Goal: Navigation & Orientation: Find specific page/section

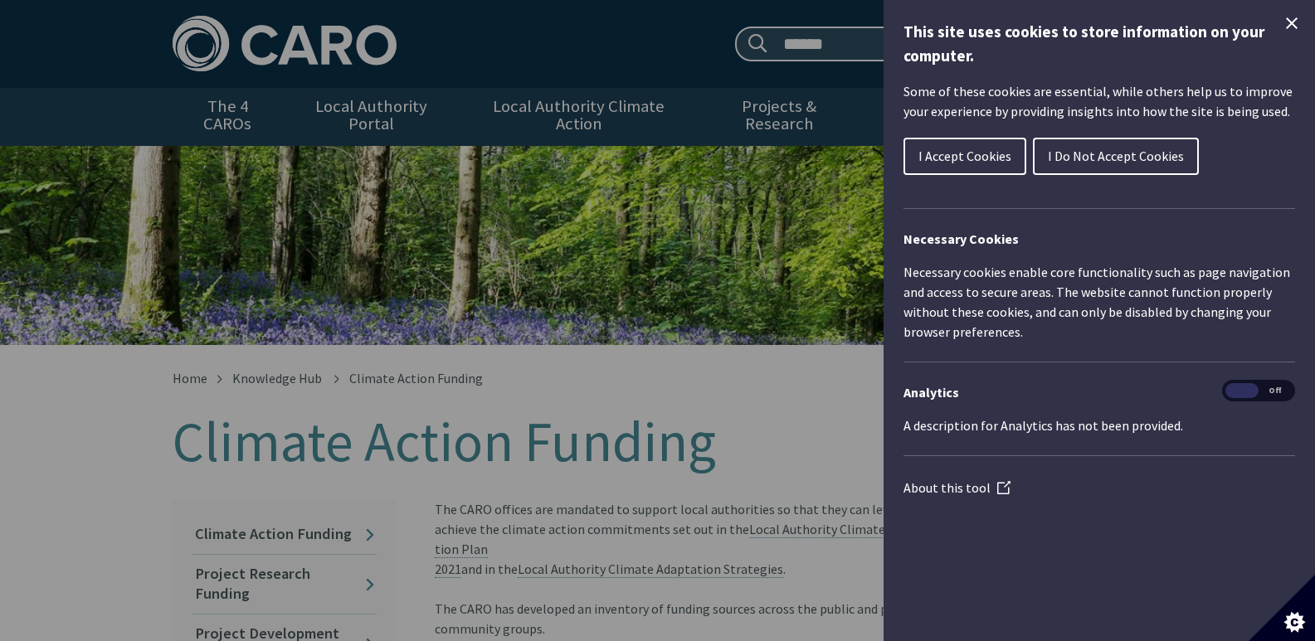
click at [1286, 27] on icon "Close Cookie Control" at bounding box center [1292, 23] width 20 height 20
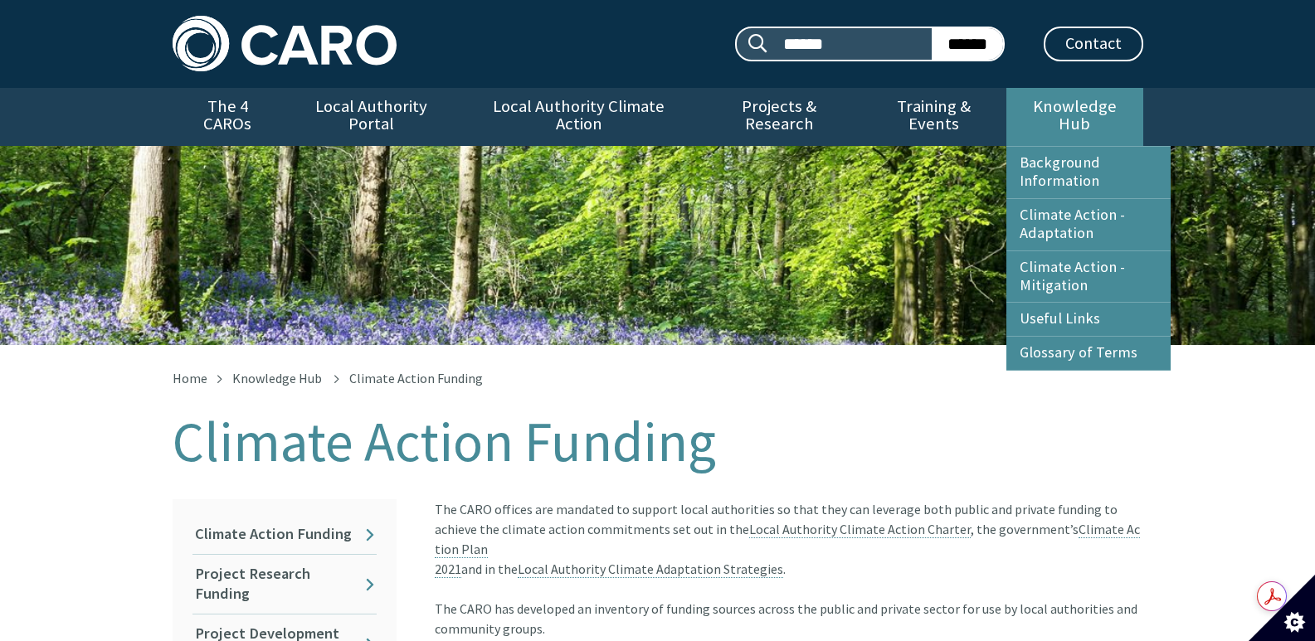
click at [1039, 108] on link "Knowledge Hub" at bounding box center [1074, 117] width 136 height 58
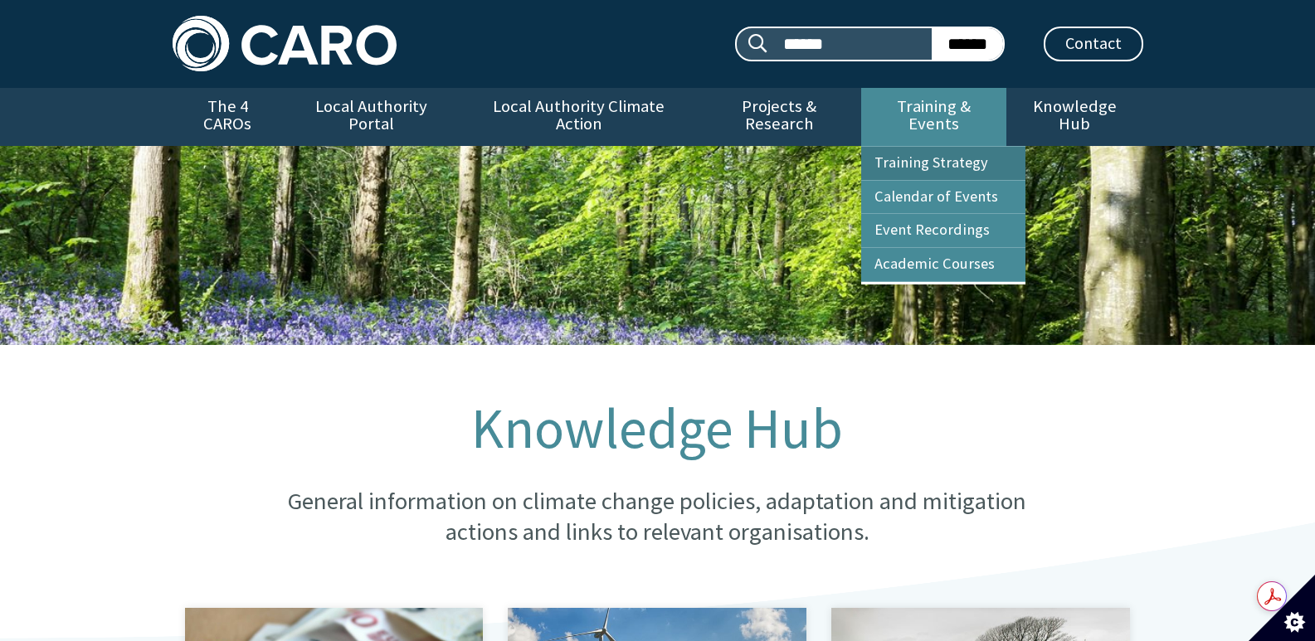
click at [923, 147] on link "Training Strategy" at bounding box center [943, 163] width 164 height 33
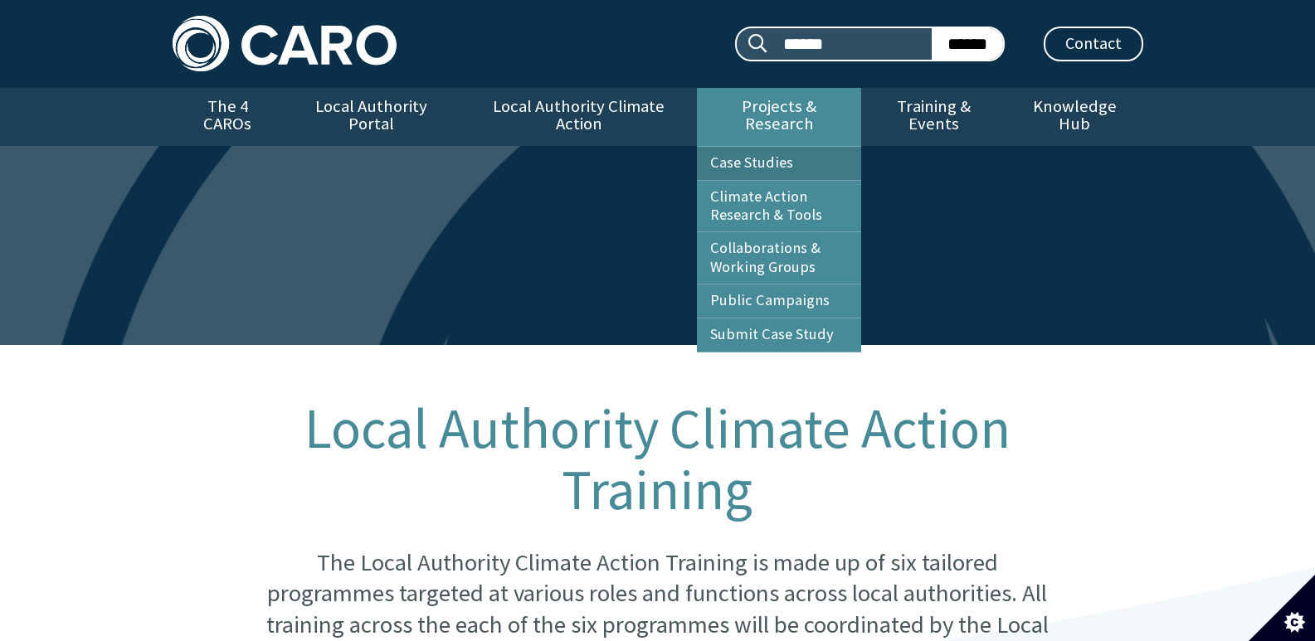
click at [776, 149] on link "Case Studies" at bounding box center [779, 163] width 164 height 33
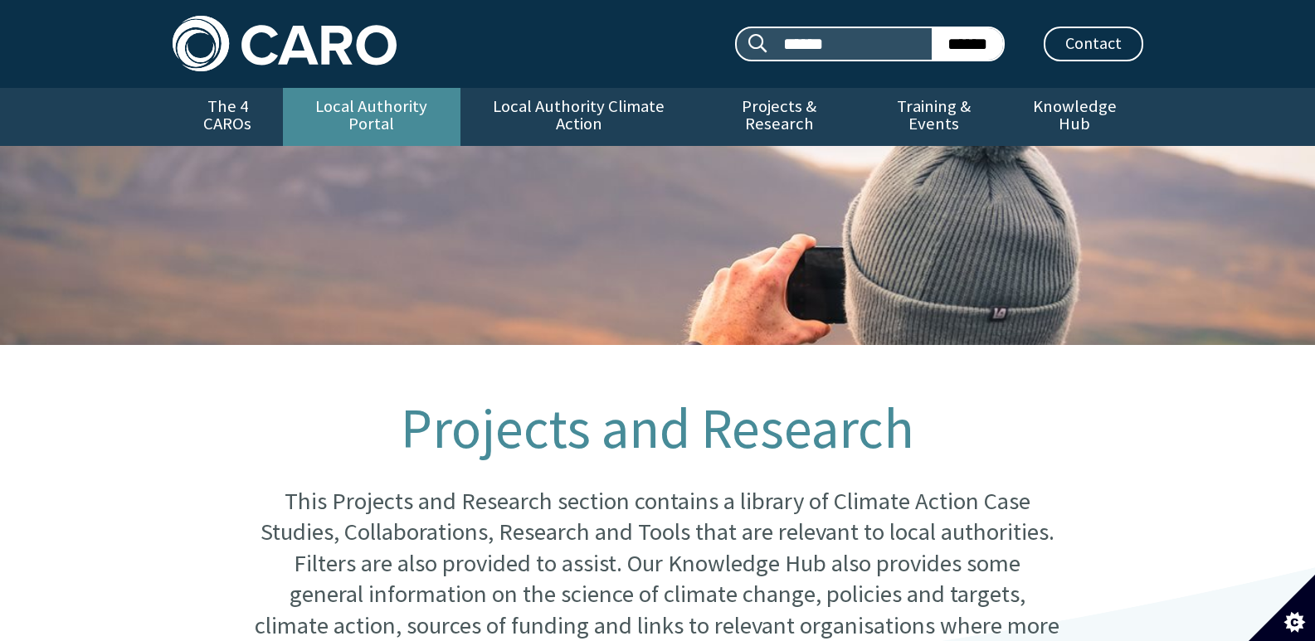
click at [303, 106] on link "Local Authority Portal" at bounding box center [372, 117] width 178 height 58
